Goal: Navigation & Orientation: Find specific page/section

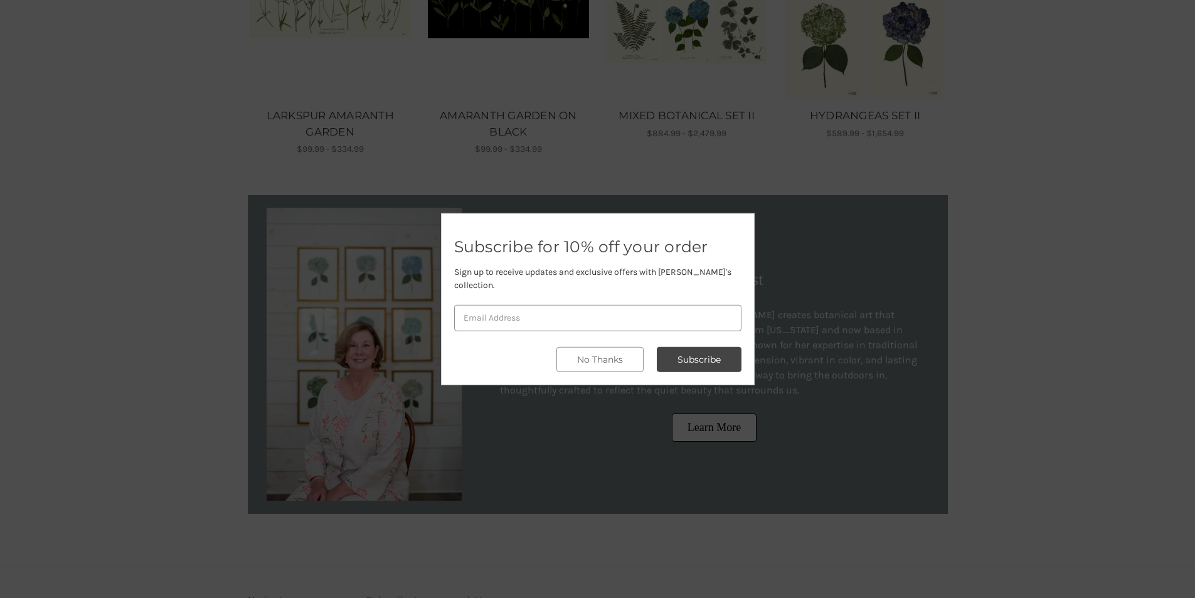
scroll to position [727, 0]
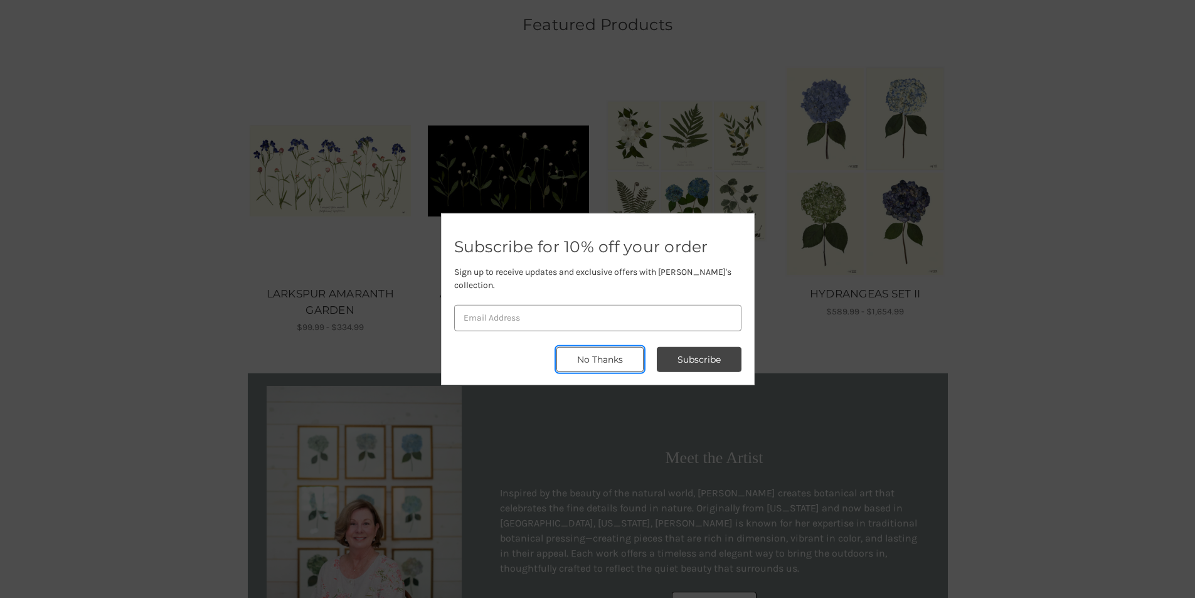
click at [593, 351] on button "No Thanks" at bounding box center [599, 359] width 87 height 25
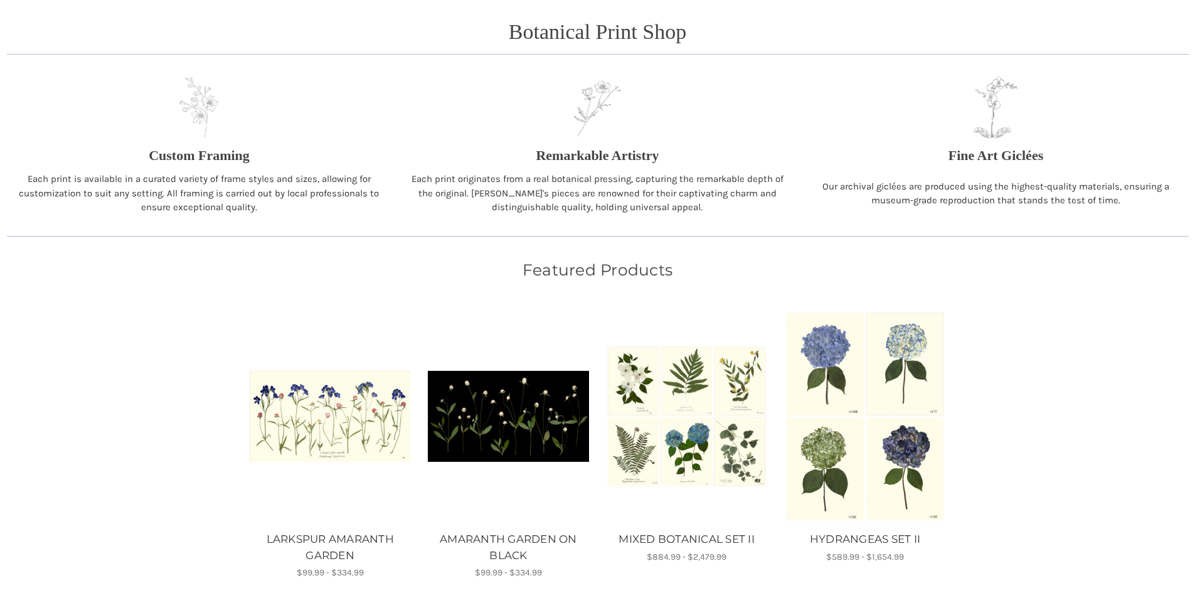
scroll to position [586, 0]
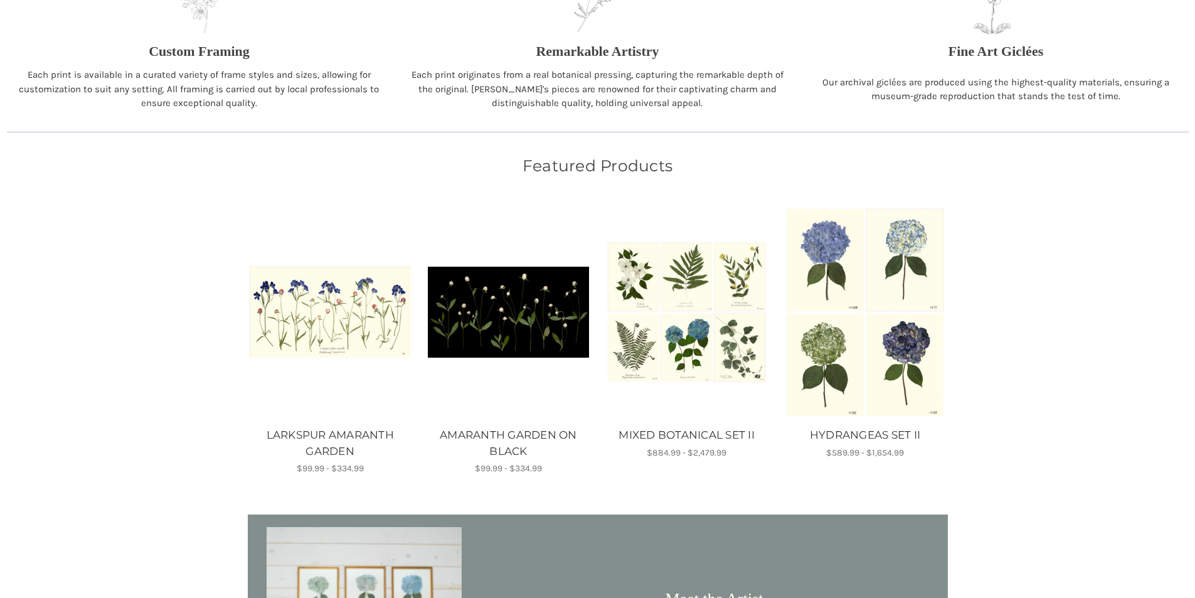
click at [189, 403] on main "Pause Botanical Print Shop" at bounding box center [597, 174] width 1195 height 1316
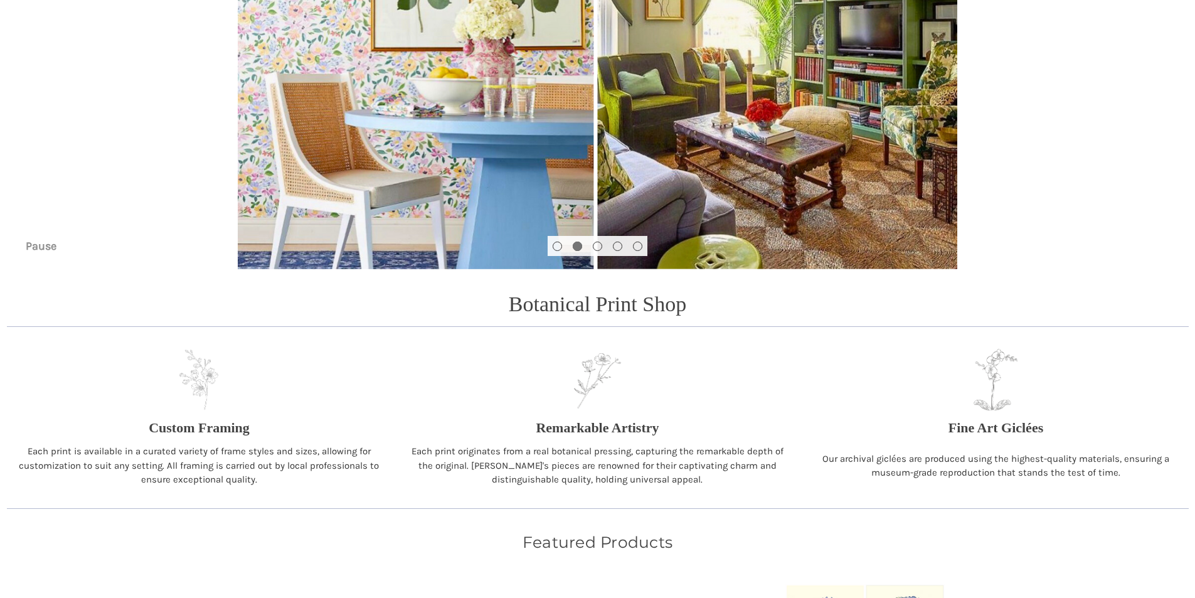
scroll to position [0, 0]
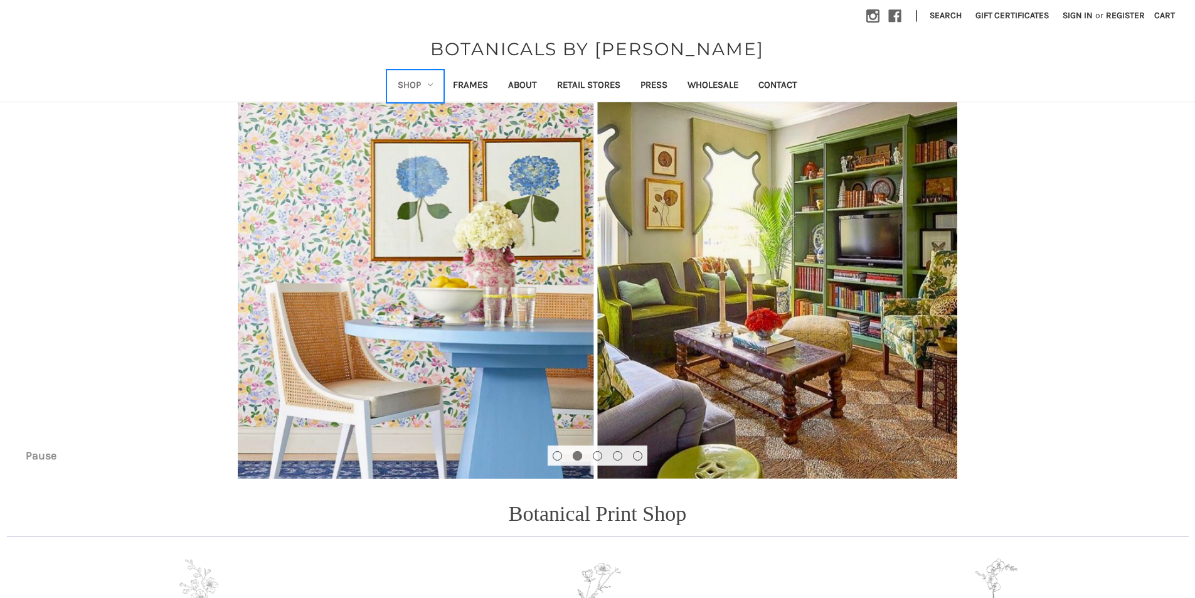
click at [431, 91] on link "Shop" at bounding box center [415, 86] width 55 height 31
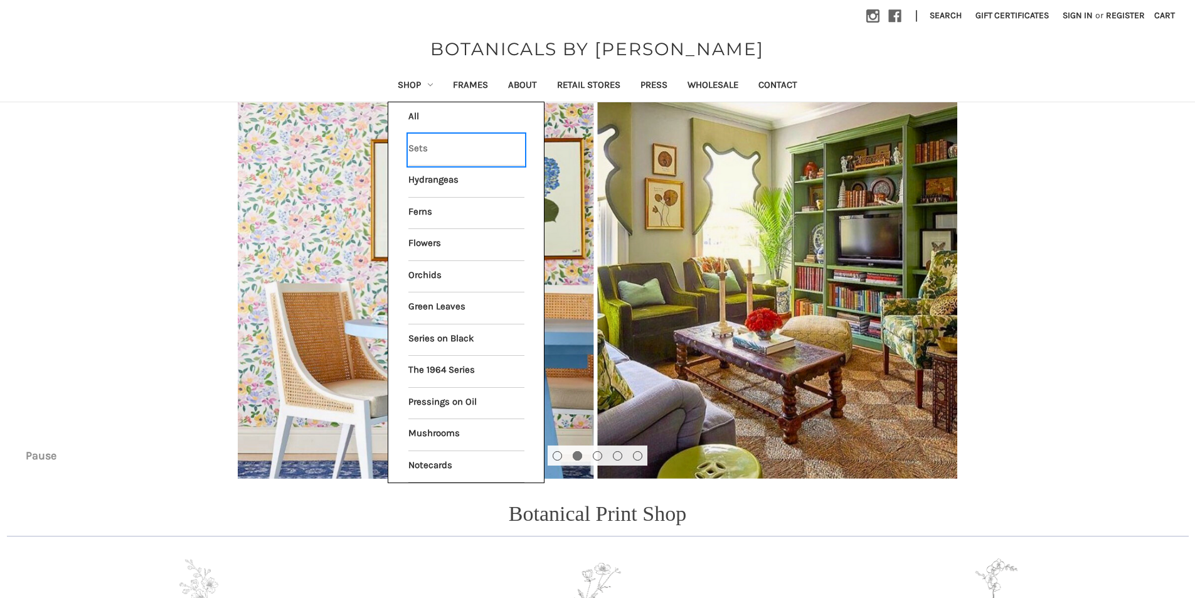
click at [430, 154] on link "Sets" at bounding box center [466, 149] width 116 height 31
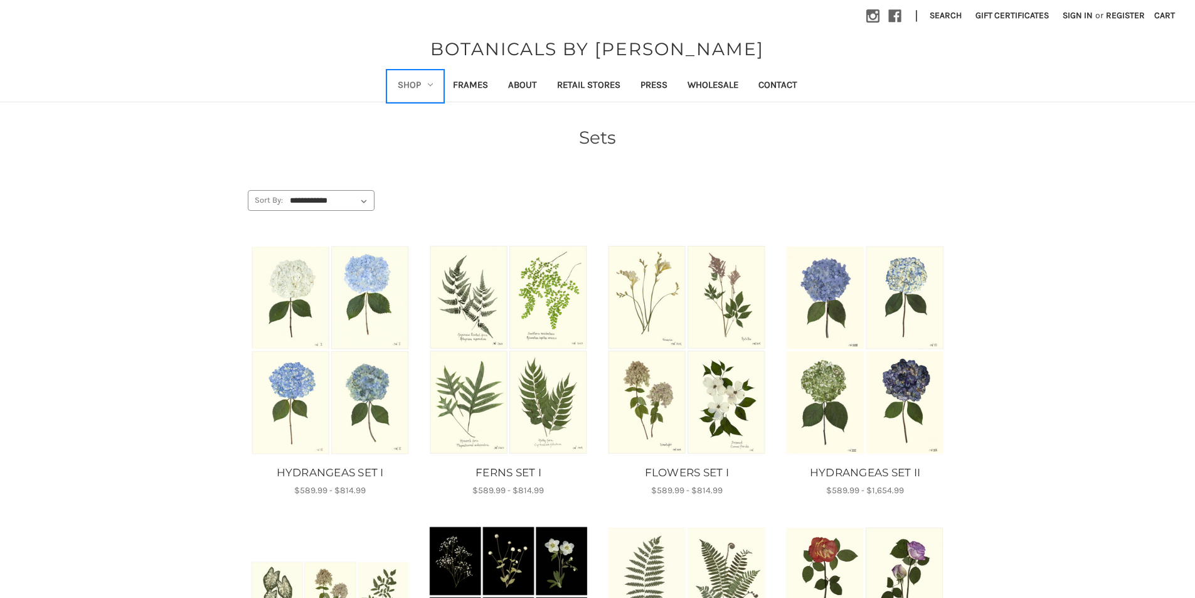
click at [422, 84] on link "Shop" at bounding box center [415, 86] width 55 height 31
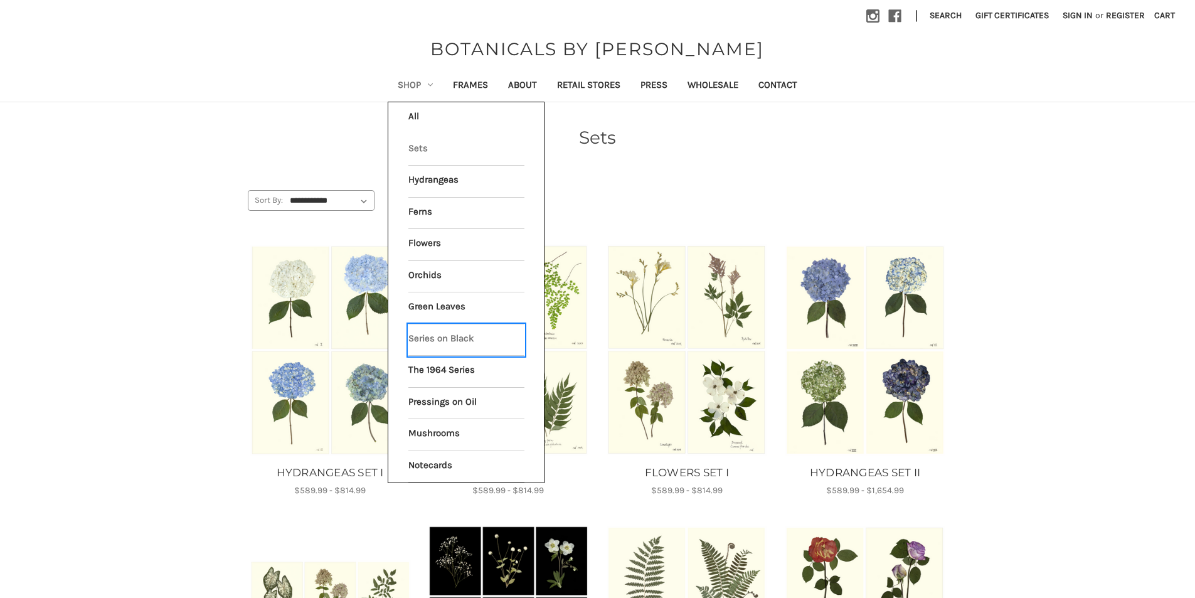
click at [450, 339] on link "Series on Black" at bounding box center [466, 339] width 116 height 31
